Goal: Navigation & Orientation: Find specific page/section

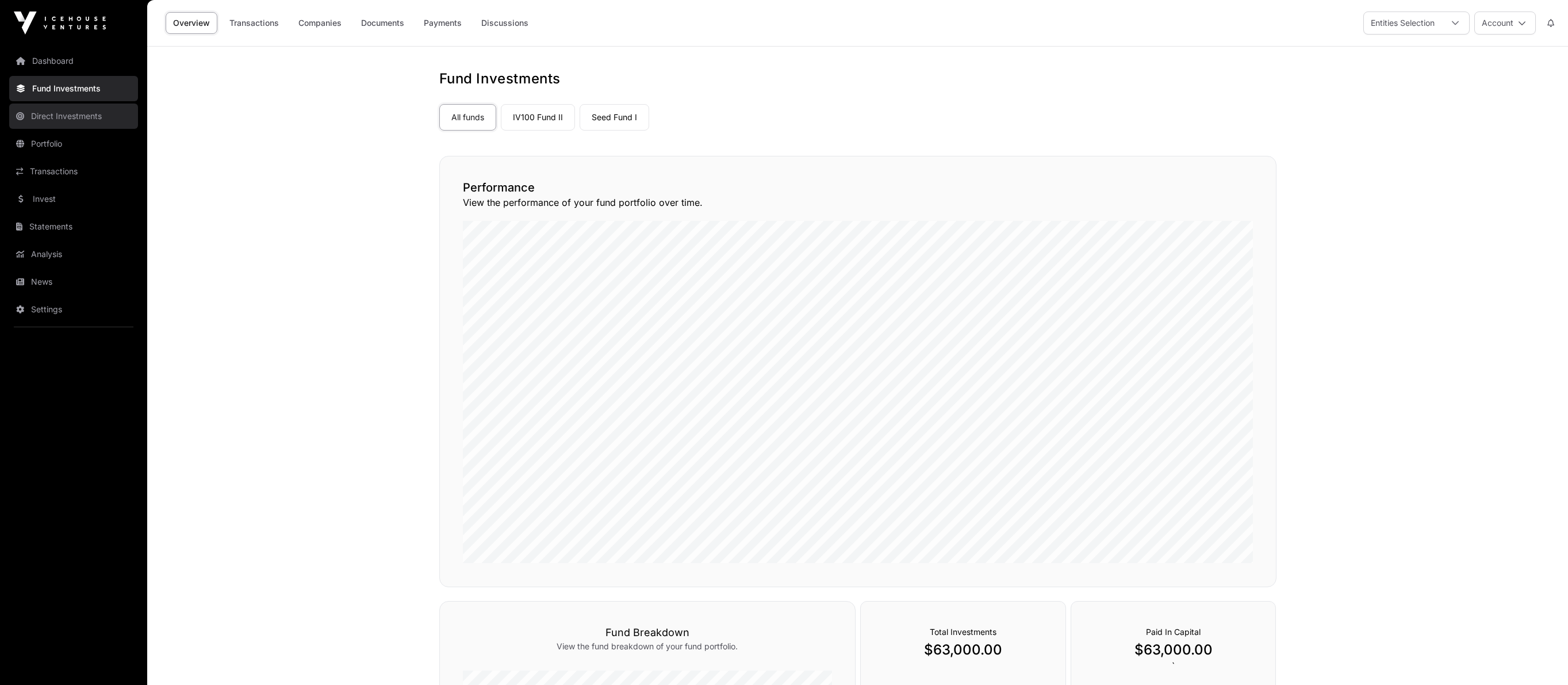
click at [76, 122] on link "Direct Investments" at bounding box center [73, 116] width 129 height 25
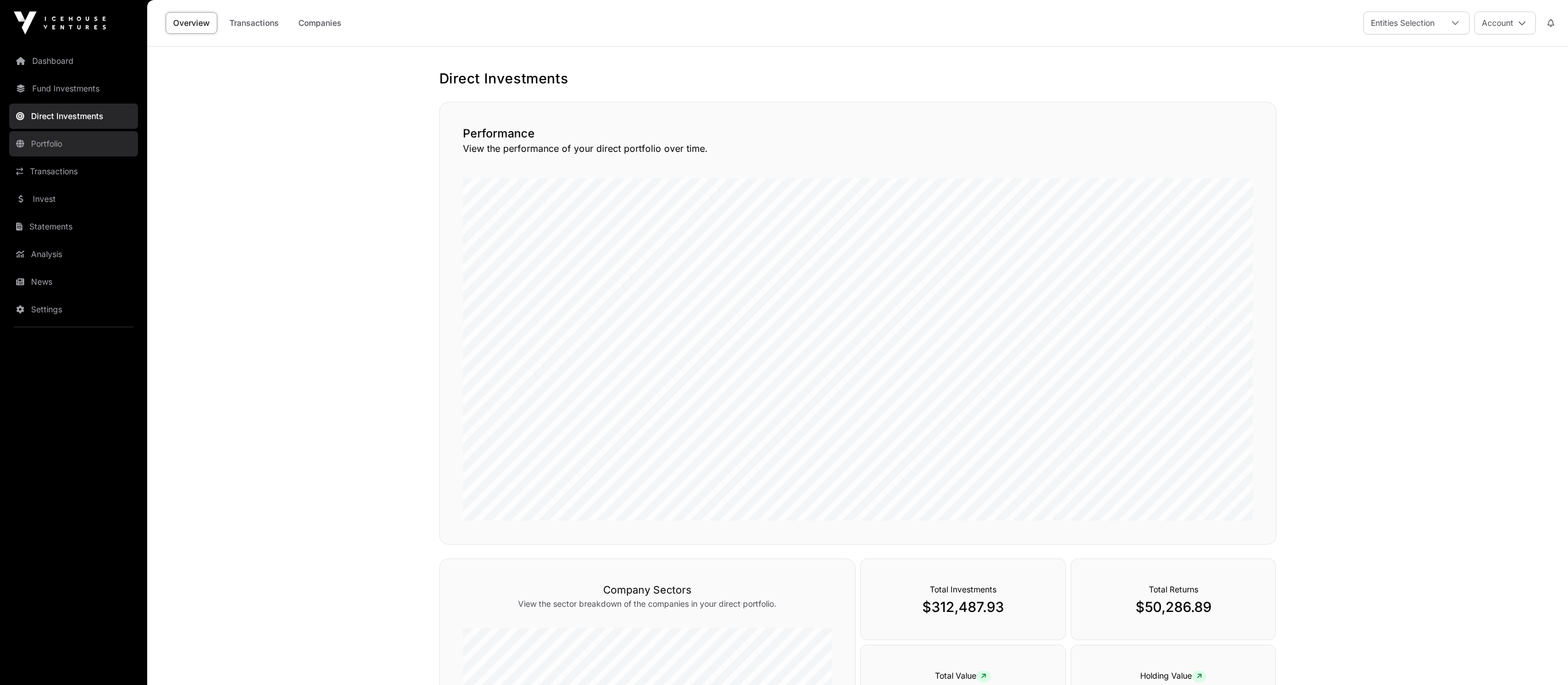
click at [56, 141] on link "Portfolio" at bounding box center [73, 144] width 129 height 25
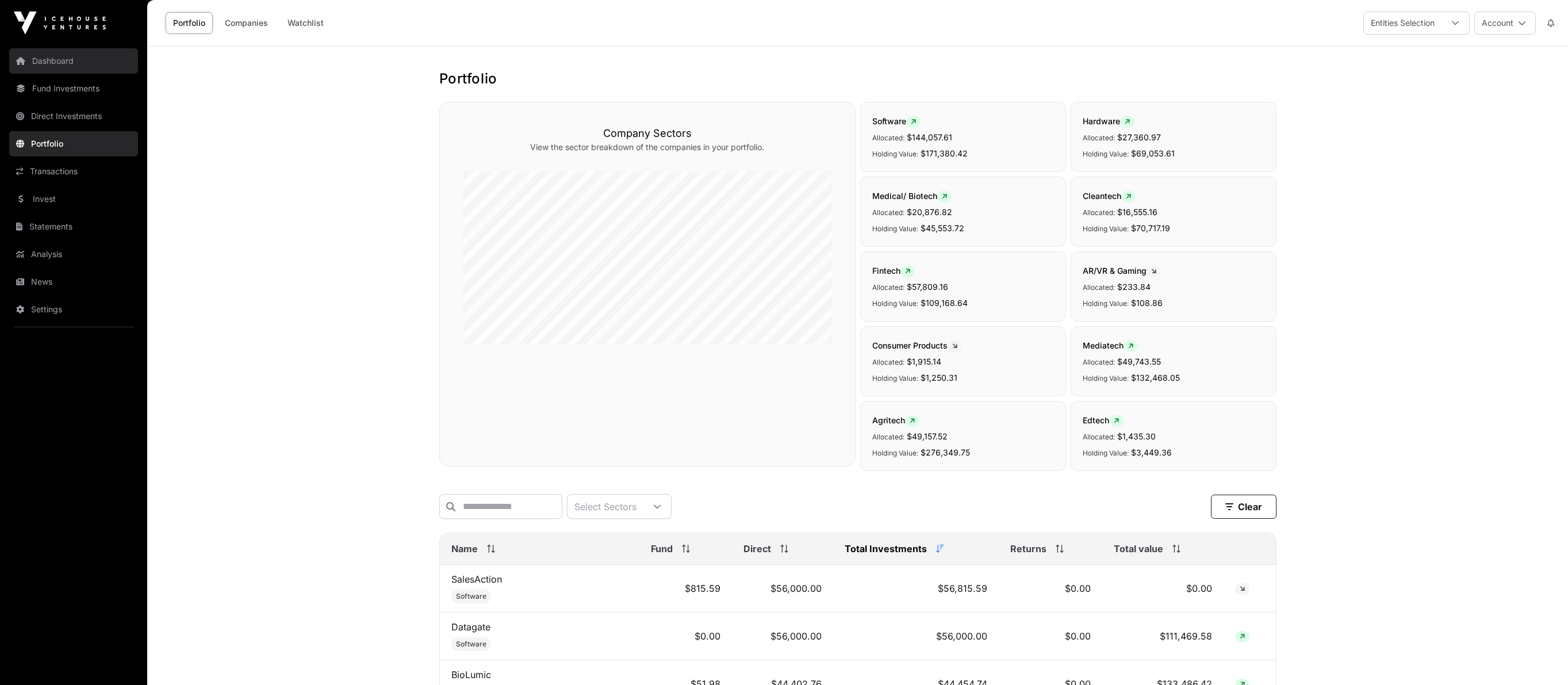
click at [76, 71] on link "Dashboard" at bounding box center [73, 61] width 129 height 25
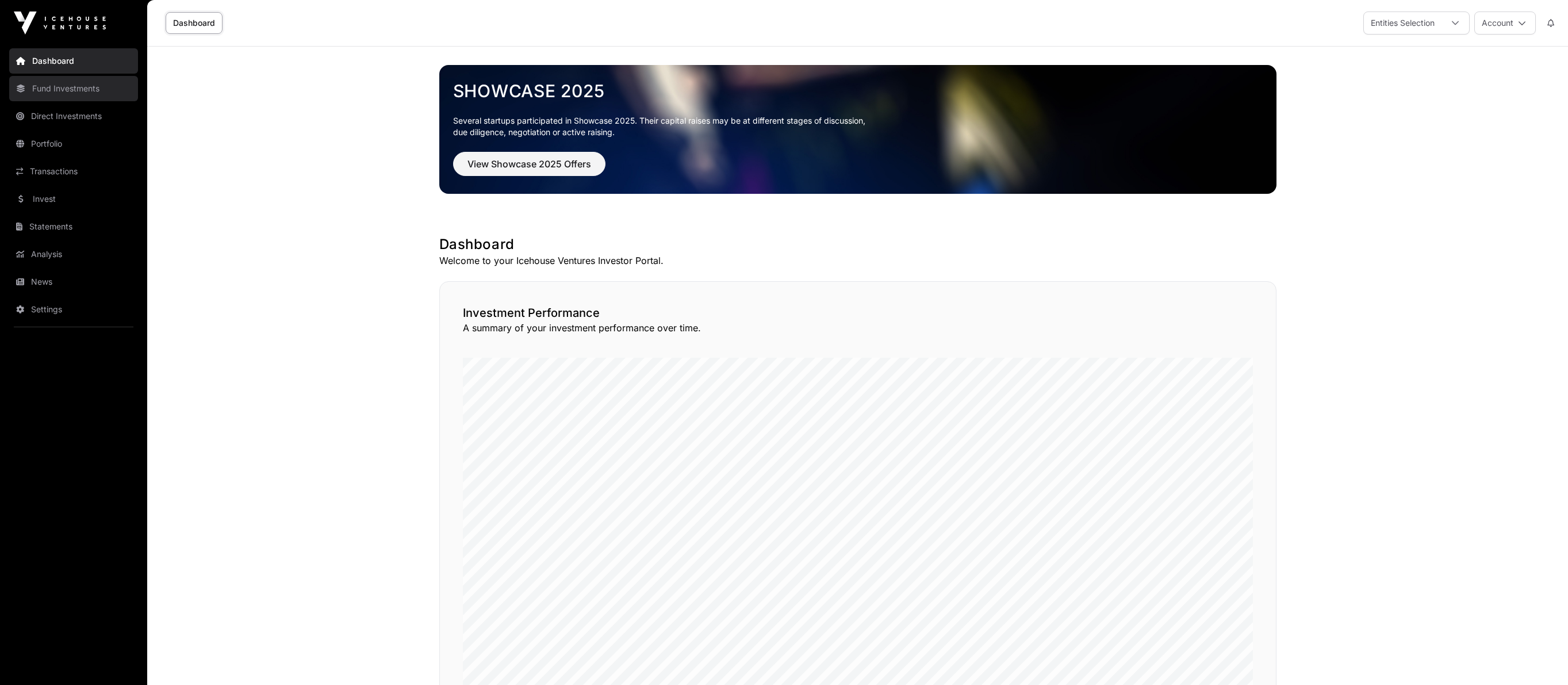
click at [77, 87] on link "Fund Investments" at bounding box center [73, 89] width 129 height 25
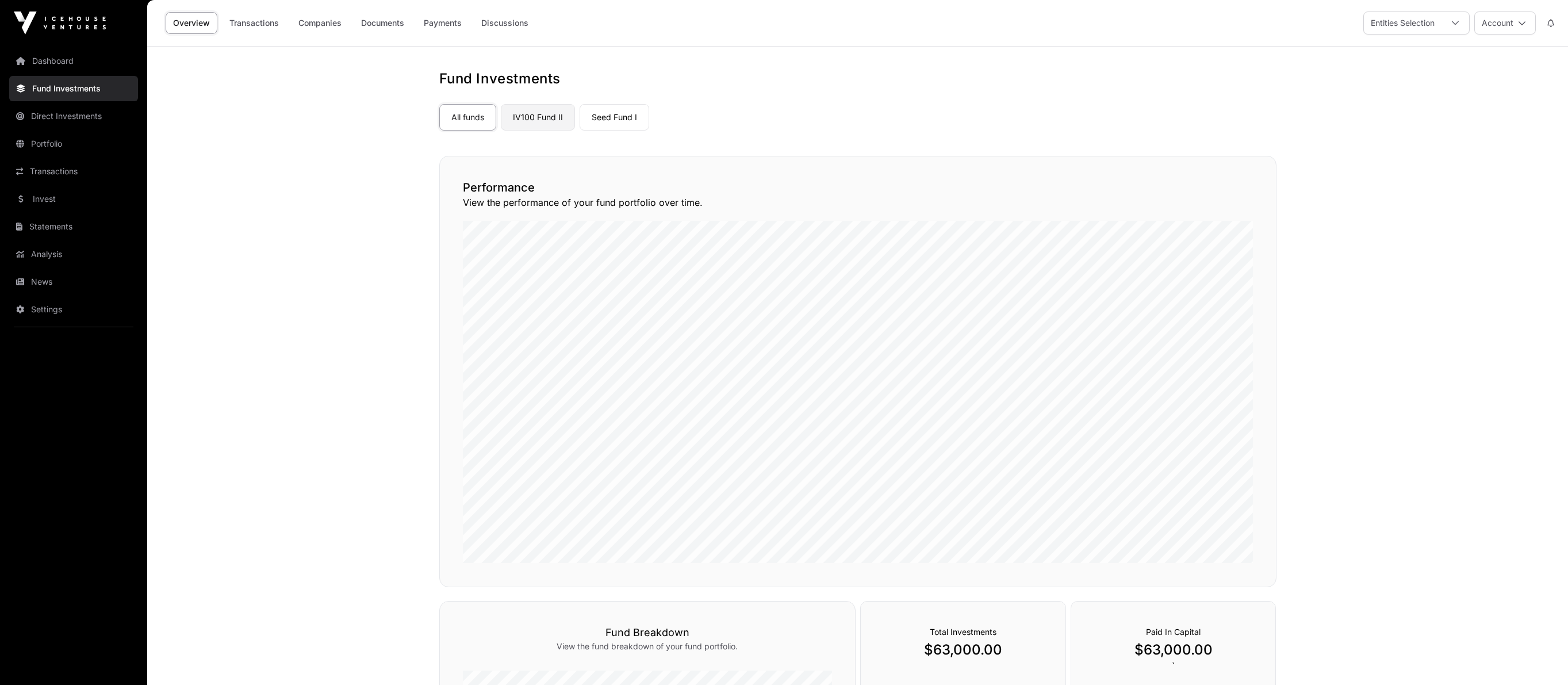
click at [560, 114] on link "IV100 Fund II" at bounding box center [537, 118] width 74 height 27
click at [577, 115] on div "All funds IV100 Fund II Seed Fund I" at bounding box center [858, 115] width 837 height 31
click at [481, 115] on link "All funds" at bounding box center [467, 118] width 57 height 27
click at [547, 110] on link "IV100 Fund II" at bounding box center [537, 118] width 74 height 27
click at [548, 115] on link "IV100 Fund II" at bounding box center [537, 118] width 74 height 27
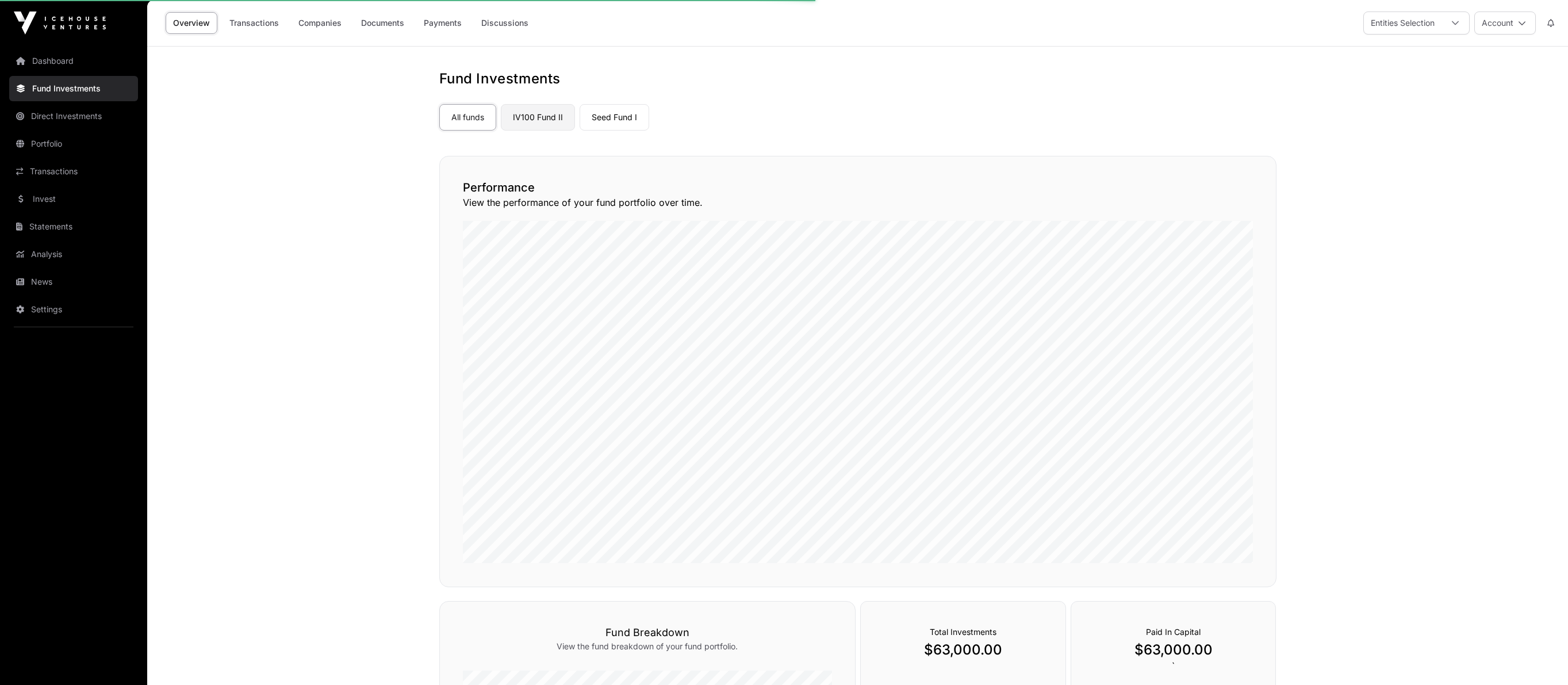
click at [549, 115] on link "IV100 Fund II" at bounding box center [537, 118] width 74 height 27
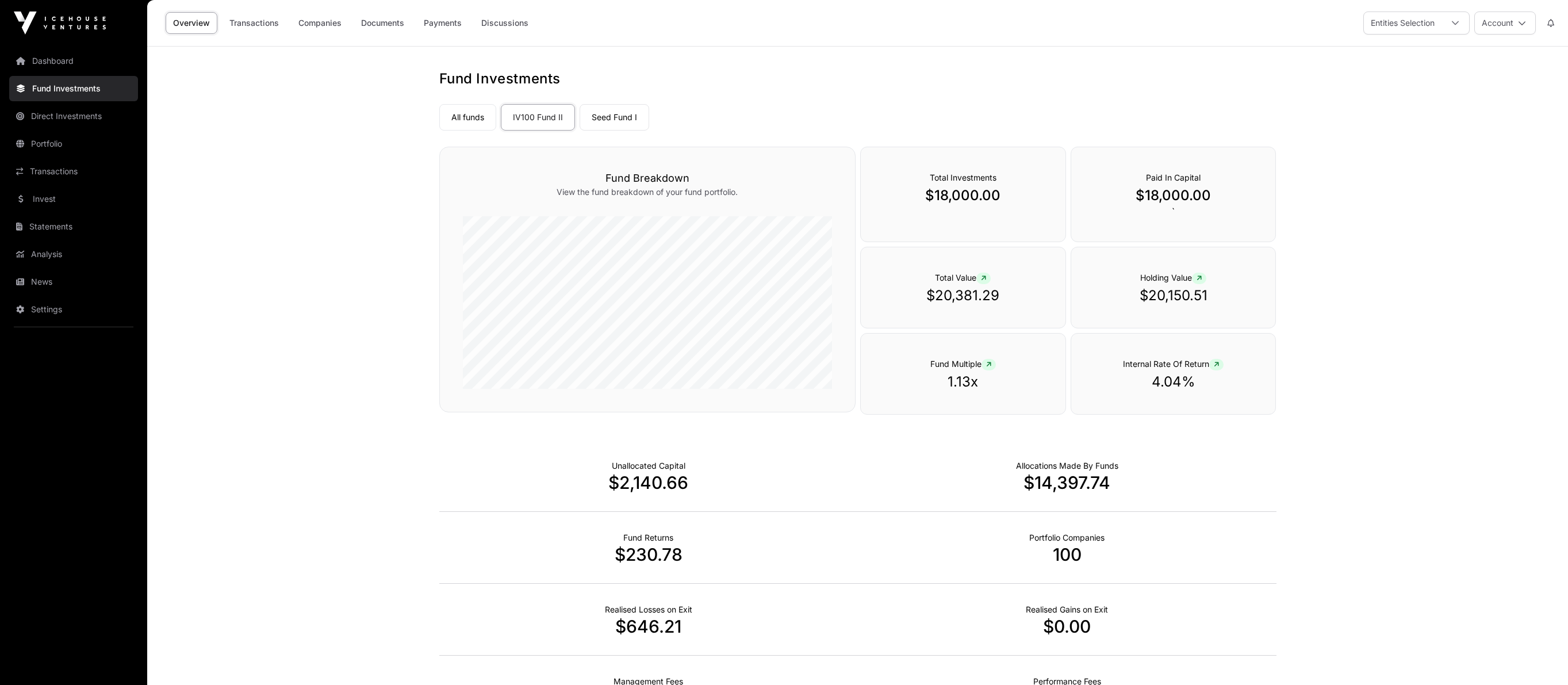
click at [592, 115] on link "Seed Fund I" at bounding box center [614, 118] width 69 height 27
